Goal: Task Accomplishment & Management: Manage account settings

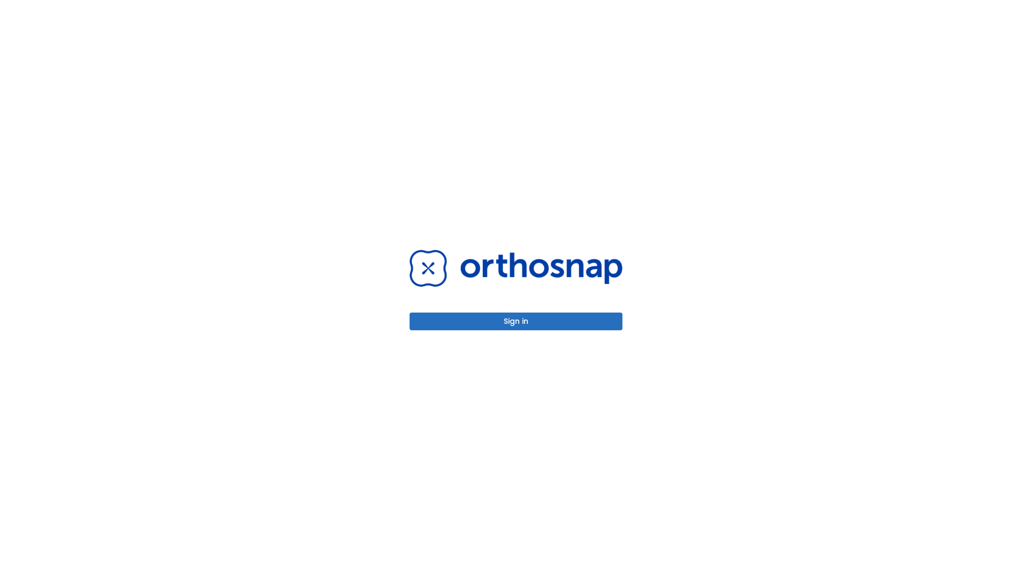
click at [516, 321] on button "Sign in" at bounding box center [516, 322] width 213 height 18
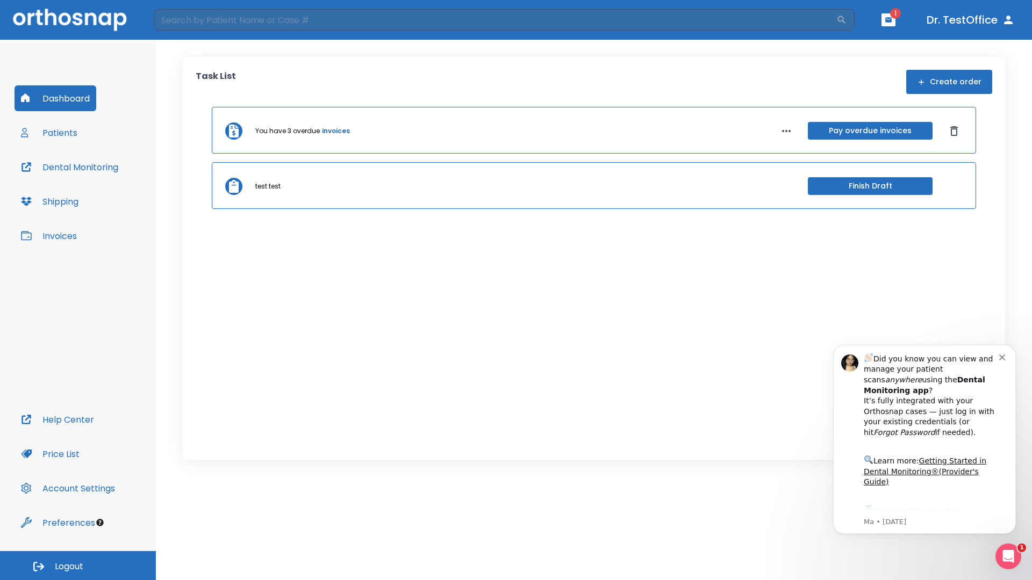
click at [78, 566] on span "Logout" at bounding box center [69, 567] width 28 height 12
